Goal: Task Accomplishment & Management: Manage account settings

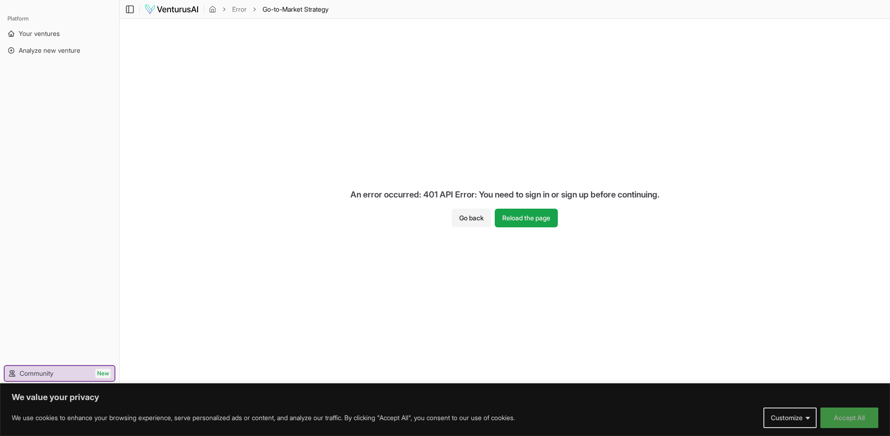
click at [851, 415] on button "Accept All" at bounding box center [849, 418] width 58 height 21
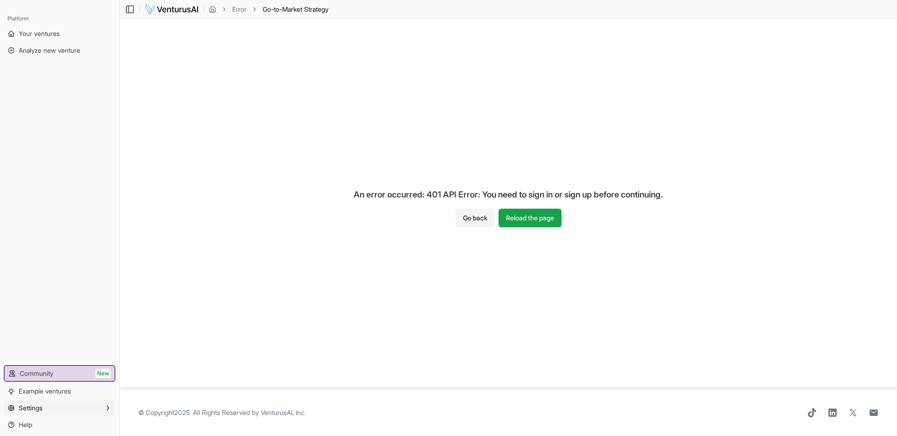
click at [36, 406] on span "Settings" at bounding box center [31, 408] width 24 height 9
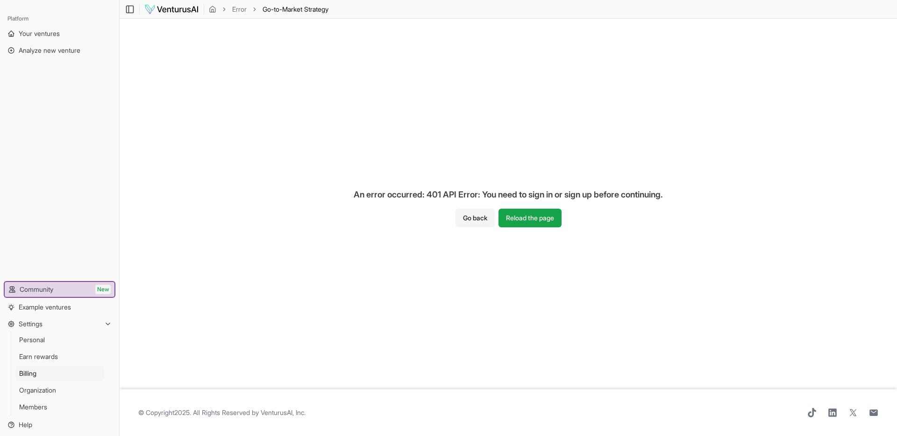
click at [39, 366] on link "Billing" at bounding box center [59, 373] width 89 height 15
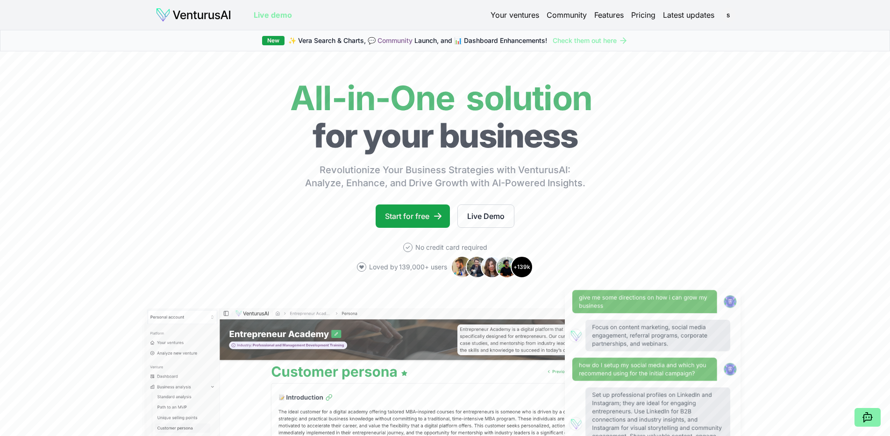
click at [525, 13] on link "Your ventures" at bounding box center [515, 14] width 49 height 11
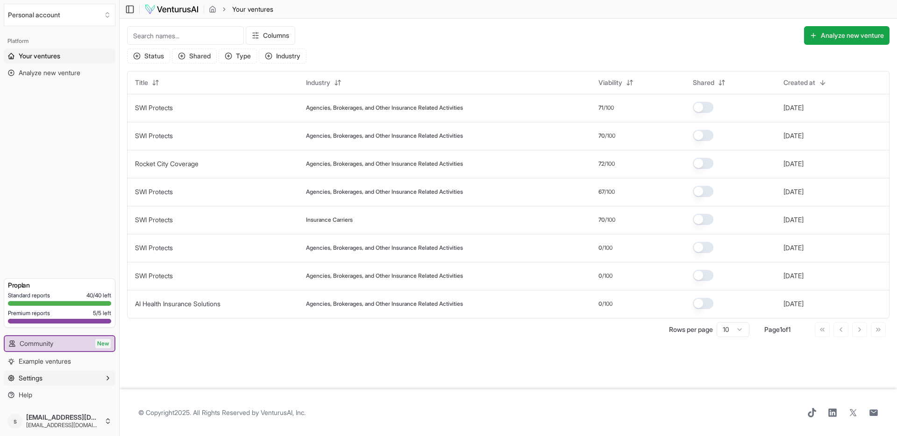
click at [36, 378] on span "Settings" at bounding box center [31, 378] width 24 height 9
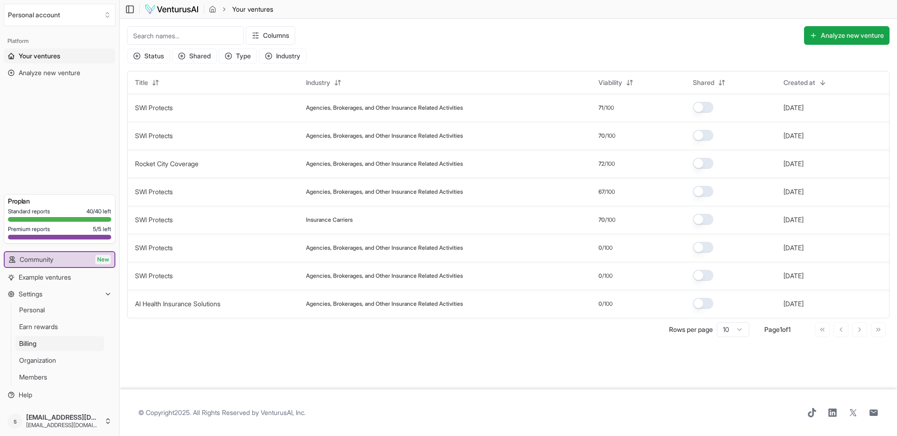
click at [36, 344] on span "Billing" at bounding box center [27, 343] width 17 height 9
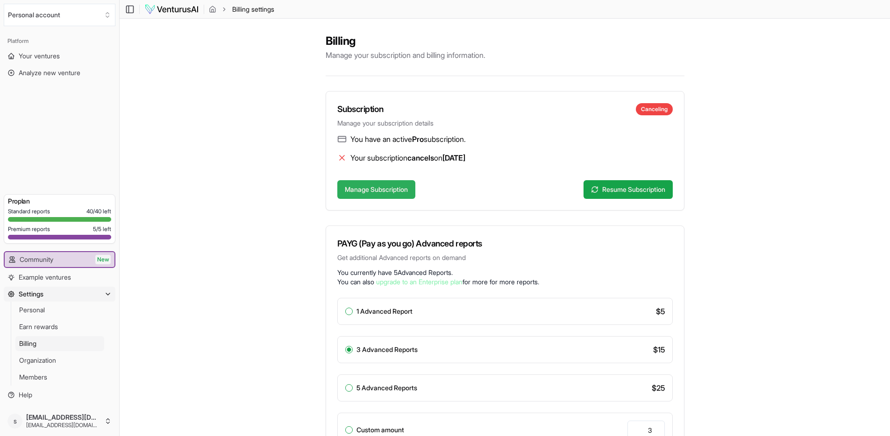
click at [364, 187] on button "Manage Subscription" at bounding box center [376, 189] width 78 height 19
